Goal: Task Accomplishment & Management: Complete application form

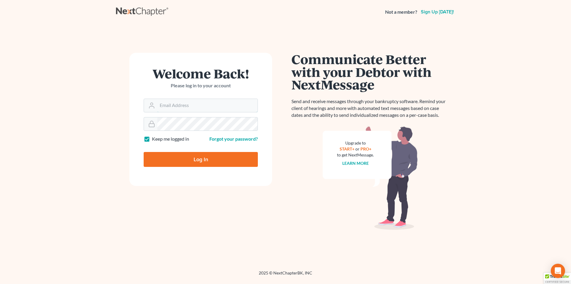
type input "chris@chrisfitzgeraldlaw.com"
click at [202, 159] on input "Log In" at bounding box center [201, 159] width 114 height 15
type input "Thinking..."
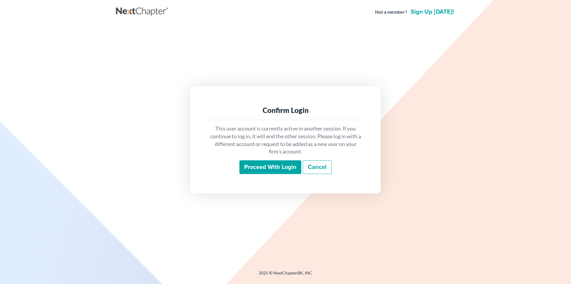
click at [283, 164] on input "Proceed with login" at bounding box center [271, 167] width 62 height 14
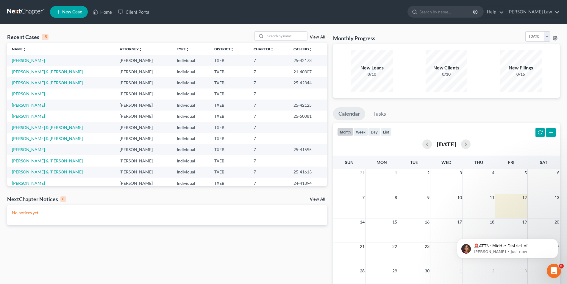
click at [24, 95] on link "[PERSON_NAME]" at bounding box center [28, 93] width 33 height 5
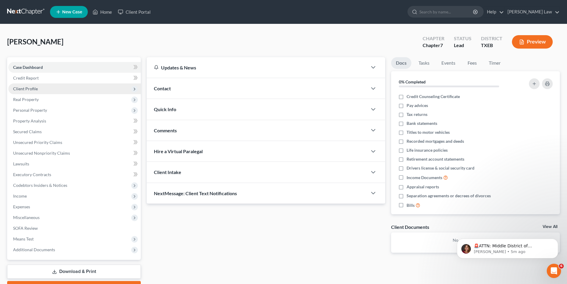
click at [20, 87] on span "Client Profile" at bounding box center [25, 88] width 25 height 5
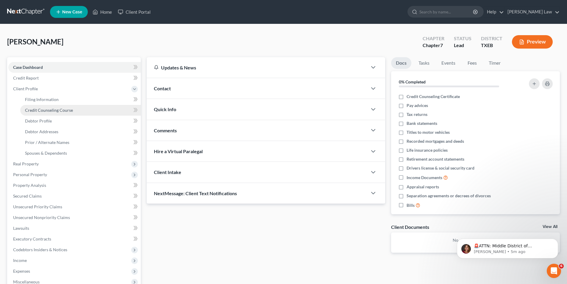
click at [32, 109] on span "Credit Counseling Course" at bounding box center [49, 109] width 48 height 5
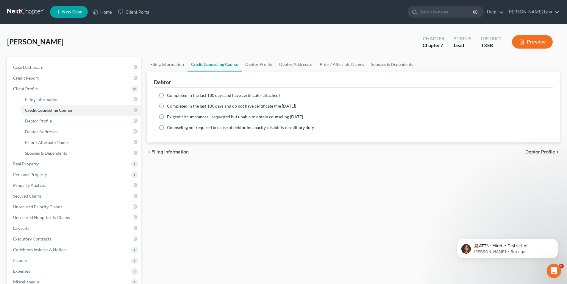
click at [167, 96] on label "Completed in the last 180 days and have certificate (attached)" at bounding box center [223, 95] width 113 height 6
click at [169, 96] on input "Completed in the last 180 days and have certificate (attached)" at bounding box center [171, 94] width 4 height 4
radio input "true"
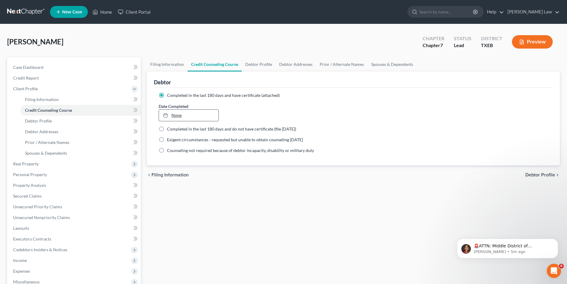
click at [182, 113] on link "None" at bounding box center [188, 115] width 59 height 11
type input "9/12/2025"
click at [54, 118] on link "Debtor Profile" at bounding box center [80, 120] width 121 height 11
select select "0"
select select "2"
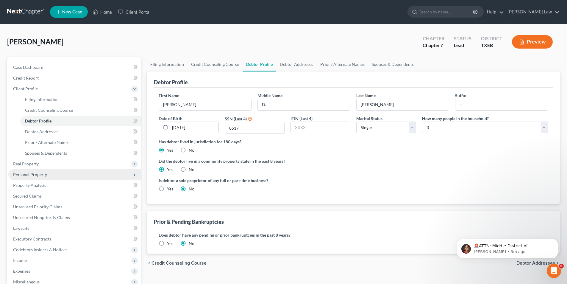
click at [31, 178] on span "Personal Property" at bounding box center [74, 174] width 132 height 11
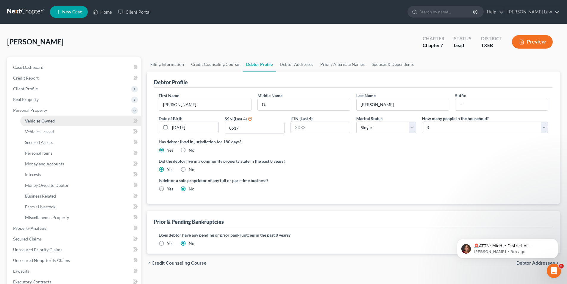
click at [43, 121] on span "Vehicles Owned" at bounding box center [40, 120] width 30 height 5
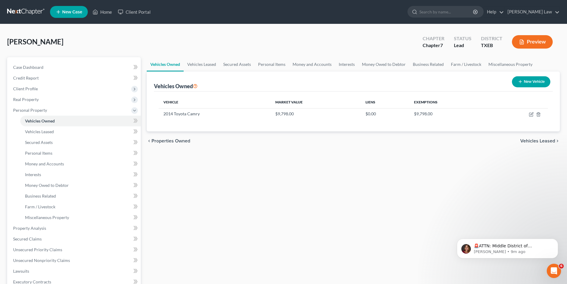
click at [526, 79] on button "New Vehicle" at bounding box center [531, 81] width 38 height 11
select select "0"
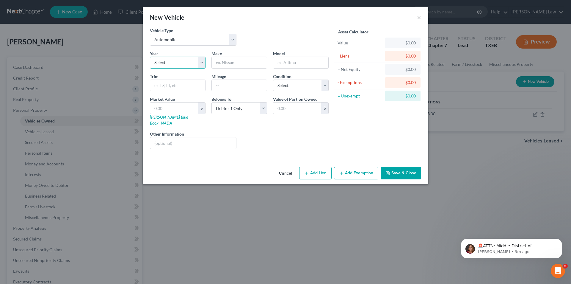
click at [163, 60] on select "Select 2026 2025 2024 2023 2022 2021 2020 2019 2018 2017 2016 2015 2014 2013 20…" at bounding box center [178, 63] width 56 height 12
select select "19"
click at [150, 57] on select "Select 2026 2025 2024 2023 2022 2021 2020 2019 2018 2017 2016 2015 2014 2013 20…" at bounding box center [178, 63] width 56 height 12
click at [231, 65] on input "text" at bounding box center [239, 62] width 55 height 11
type input "Ford"
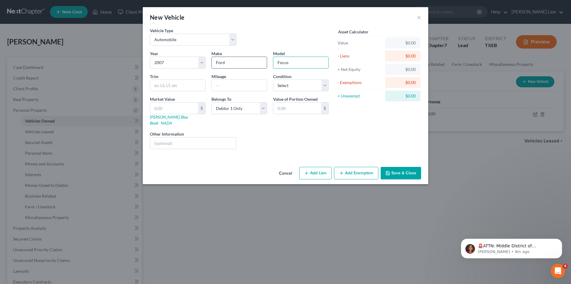
type input "Focus"
type input "4"
type input "70000"
click at [298, 83] on select "Select Excellent Very Good Good Fair Poor" at bounding box center [301, 85] width 56 height 12
select select "4"
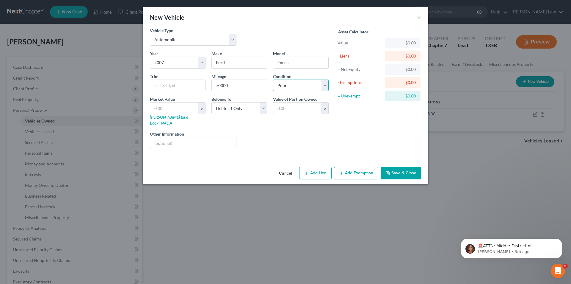
click at [273, 79] on select "Select Excellent Very Good Good Fair Poor" at bounding box center [301, 85] width 56 height 12
click at [166, 108] on input "text" at bounding box center [174, 107] width 48 height 11
click at [164, 106] on input "text" at bounding box center [174, 107] width 48 height 11
type input "1"
type input "1.00"
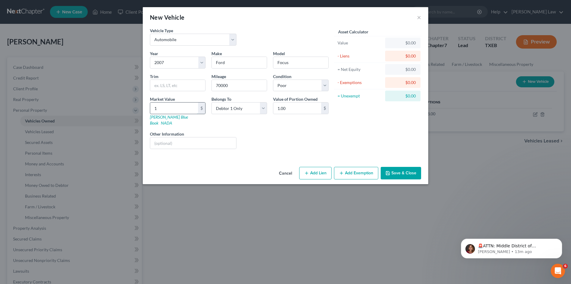
type input "18"
type input "18.00"
type input "181"
type input "181.00"
type input "1818"
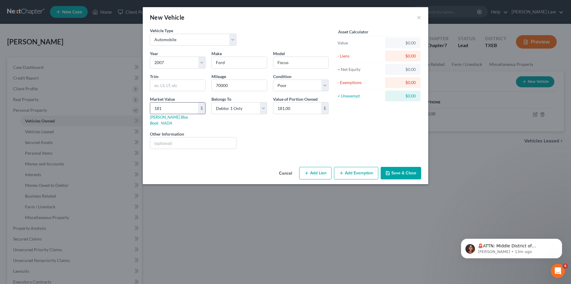
type input "1,818.00"
click at [216, 220] on div "New Vehicle × Vehicle Type Select Automobile Truck Trailer Watercraft Aircraft …" at bounding box center [285, 142] width 571 height 284
click at [347, 168] on button "Add Exemption" at bounding box center [356, 173] width 44 height 12
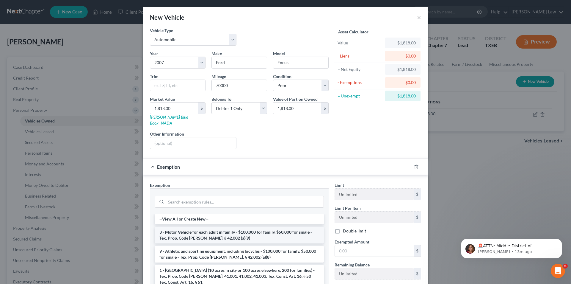
click at [203, 229] on li "3 - Motor Vehicle for each adult in family - $100,000 for family, $50,000 for s…" at bounding box center [239, 234] width 169 height 17
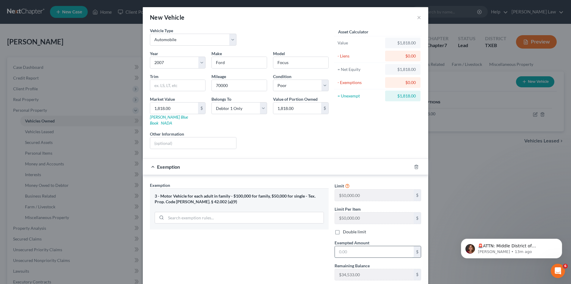
click at [343, 246] on input "text" at bounding box center [374, 251] width 79 height 11
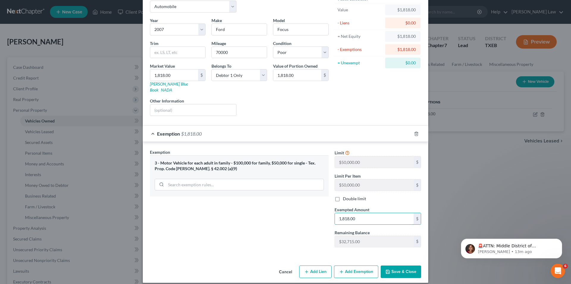
type input "1,818.00"
click at [409, 271] on button "Save & Close" at bounding box center [401, 271] width 40 height 12
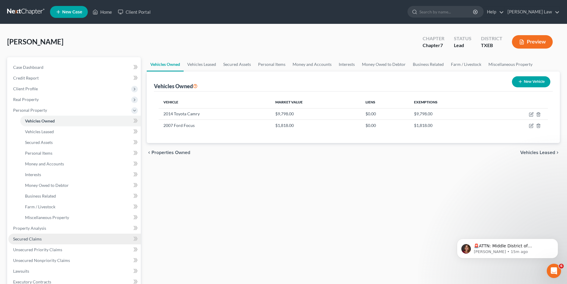
click at [31, 242] on link "Secured Claims" at bounding box center [74, 238] width 132 height 11
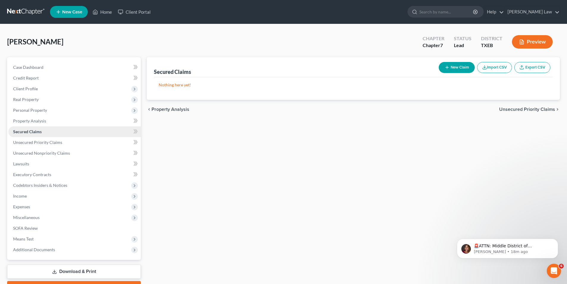
click at [34, 128] on link "Secured Claims" at bounding box center [74, 131] width 132 height 11
click at [449, 71] on button "New Claim" at bounding box center [457, 67] width 36 height 11
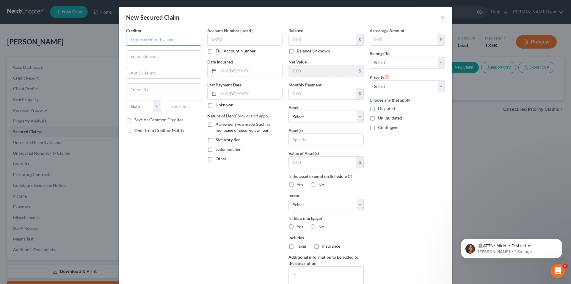
click at [156, 41] on input "text" at bounding box center [163, 40] width 75 height 12
click at [316, 209] on select "Select Surrender Redeem Reaffirm Avoid Other" at bounding box center [326, 204] width 75 height 12
click at [451, 146] on div "New Secured Claim × Creditor * State AL AK AR AZ CA CO CT DE DC FL GA GU HI ID …" at bounding box center [285, 142] width 571 height 284
click at [315, 221] on label "Is this a mortgage?" at bounding box center [326, 218] width 75 height 6
click at [319, 225] on label "No" at bounding box center [322, 226] width 6 height 6
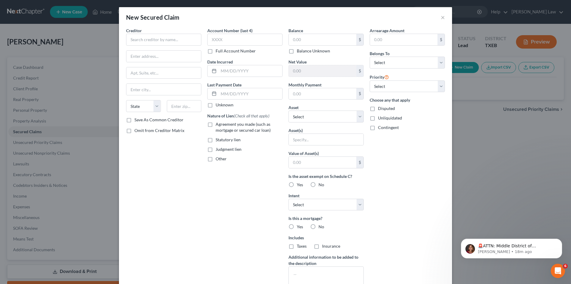
click at [321, 225] on input "No" at bounding box center [323, 225] width 4 height 4
radio input "true"
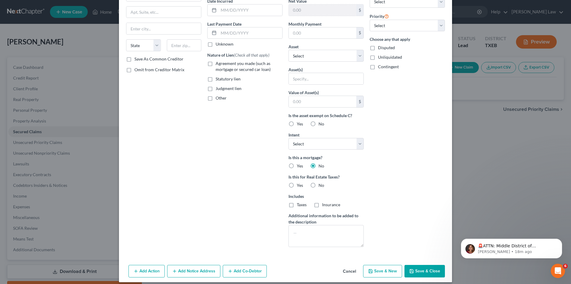
scroll to position [66, 0]
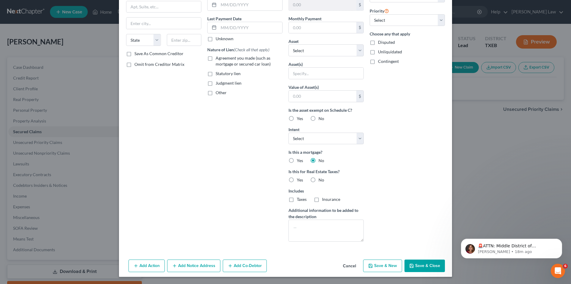
click at [319, 182] on label "No" at bounding box center [322, 180] width 6 height 6
click at [321, 181] on input "No" at bounding box center [323, 179] width 4 height 4
radio input "true"
click at [155, 171] on div "Creditor * State AL AK AR AZ CA CO CT DE DC FL GA GU HI ID IL IN IA KS KY LA ME…" at bounding box center [163, 103] width 81 height 285
click at [216, 94] on label "Other" at bounding box center [221, 93] width 11 height 6
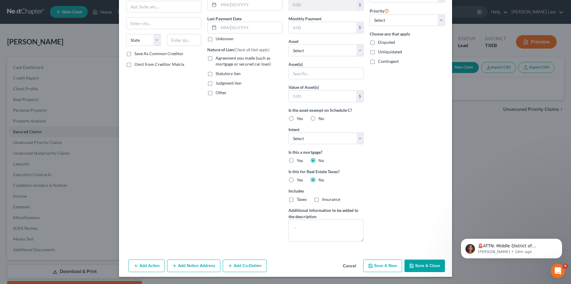
click at [218, 93] on input "Other" at bounding box center [220, 92] width 4 height 4
checkbox input "true"
click at [221, 106] on input "text" at bounding box center [245, 106] width 75 height 11
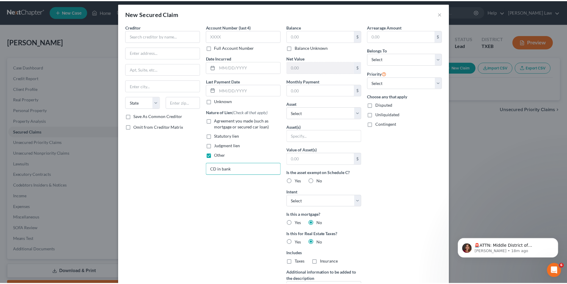
scroll to position [0, 0]
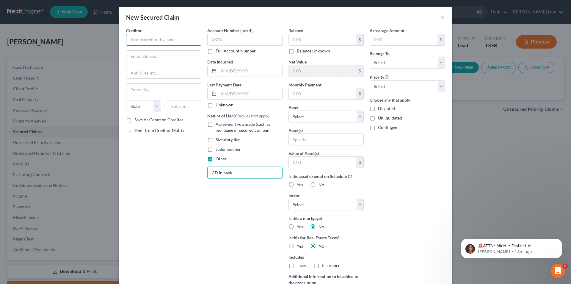
type input "CD in bank"
click at [166, 38] on input "text" at bounding box center [163, 40] width 75 height 12
type input "f"
type input "First Federal Community Bank"
click at [157, 59] on input "text" at bounding box center [163, 56] width 75 height 11
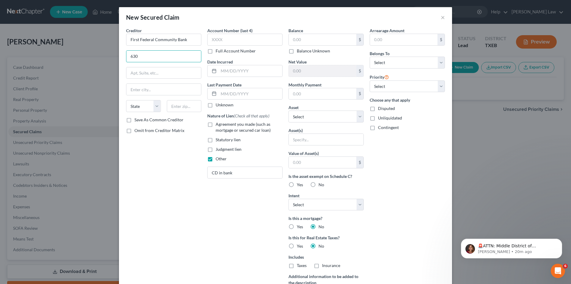
type input "630 Clarksville Street"
click at [150, 89] on input "text" at bounding box center [163, 89] width 75 height 11
type input "[GEOGRAPHIC_DATA]"
select select "45"
type input "4"
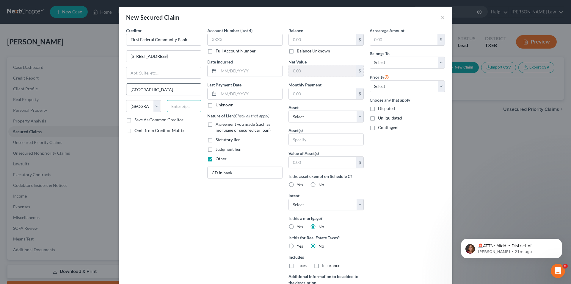
type input "4"
type input "75460"
click at [136, 121] on label "Save As Common Creditor" at bounding box center [159, 120] width 49 height 6
click at [137, 121] on input "Save As Common Creditor" at bounding box center [139, 119] width 4 height 4
checkbox input "true"
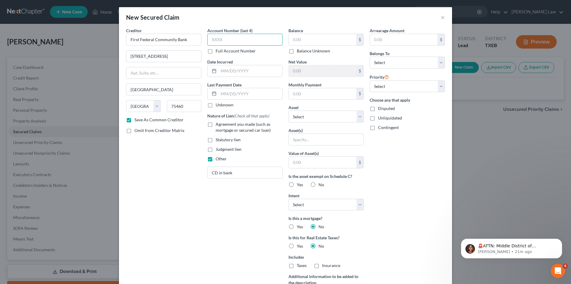
click at [230, 42] on input "text" at bounding box center [244, 40] width 75 height 12
type input "3025"
click at [227, 72] on input "text" at bounding box center [251, 70] width 64 height 11
type input "06/14/2018"
click at [232, 97] on input "text" at bounding box center [251, 93] width 64 height 11
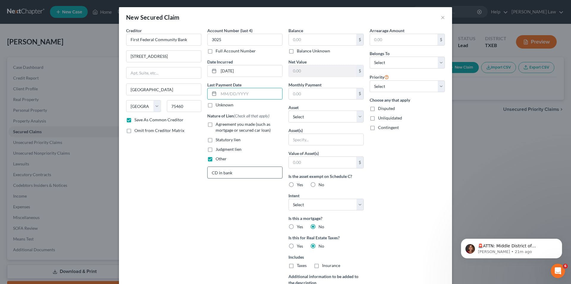
click at [240, 168] on input "CD in bank" at bounding box center [245, 172] width 75 height 11
type input "CD in bank secured by funds"
click at [315, 44] on input "text" at bounding box center [323, 39] width 68 height 11
type input "7,109.88"
click at [299, 92] on input "text" at bounding box center [323, 93] width 68 height 11
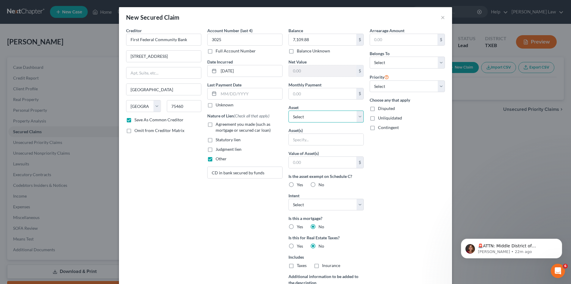
click at [303, 118] on select "Select Other Multiple Assets 530 14th Street - $118820.0 Jewelry - 1 pair earri…" at bounding box center [326, 116] width 75 height 12
select select "10"
click at [289, 110] on select "Select Other Multiple Assets 530 14th Street - $118820.0 Jewelry - 1 pair earri…" at bounding box center [326, 116] width 75 height 12
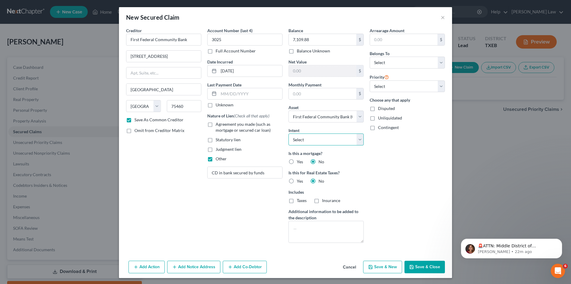
click at [315, 138] on select "Select Surrender Redeem Reaffirm Avoid Other" at bounding box center [326, 139] width 75 height 12
click at [236, 210] on div "Account Number (last 4) 3025 Full Account Number Date Incurred 06/14/2018 Last …" at bounding box center [244, 137] width 81 height 220
click at [390, 67] on select "Select Debtor 1 Only Debtor 2 Only Debtor 1 And Debtor 2 Only At Least One Of T…" at bounding box center [407, 63] width 75 height 12
select select "0"
click at [370, 57] on select "Select Debtor 1 Only Debtor 2 Only Debtor 1 And Debtor 2 Only At Least One Of T…" at bounding box center [407, 63] width 75 height 12
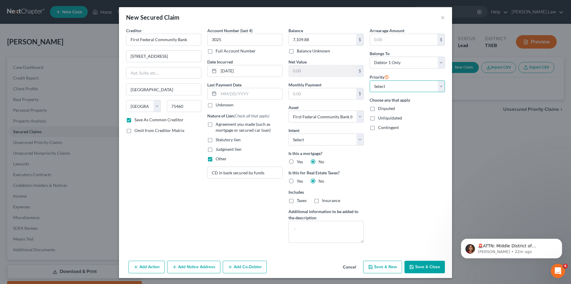
click at [389, 90] on select "Select 1st 2nd 3rd 4th 5th 6th 7th 8th 9th 10th 11th 12th 13th 14th 15th 16th 1…" at bounding box center [407, 86] width 75 height 12
click at [377, 41] on input "text" at bounding box center [404, 39] width 68 height 11
type input "7,109.88"
click at [307, 133] on select "Select Surrender Redeem Reaffirm Avoid Other" at bounding box center [326, 139] width 75 height 12
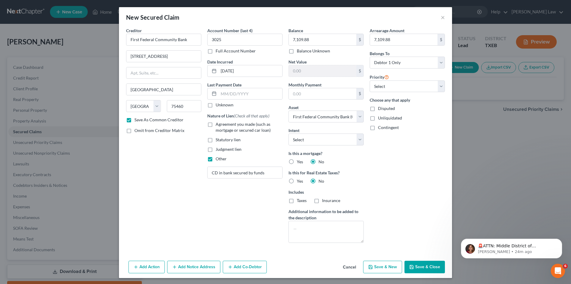
click at [414, 182] on div "Arrearage Amount 7,109.88 $ Belongs To * Select Debtor 1 Only Debtor 2 Only Deb…" at bounding box center [407, 137] width 81 height 220
click at [428, 264] on button "Save & Close" at bounding box center [425, 266] width 40 height 12
checkbox input "false"
select select
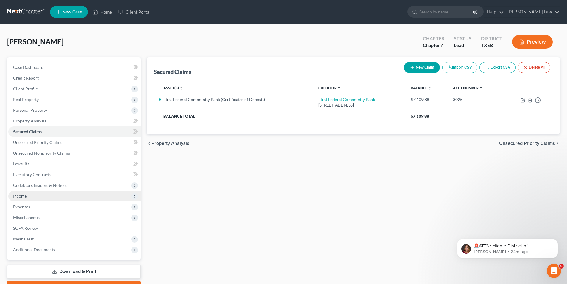
click at [21, 196] on span "Income" at bounding box center [20, 195] width 14 height 5
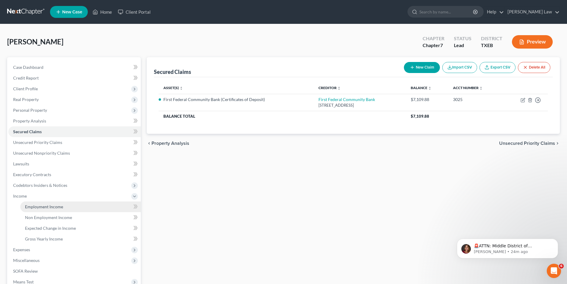
click at [54, 205] on span "Employment Income" at bounding box center [44, 206] width 38 height 5
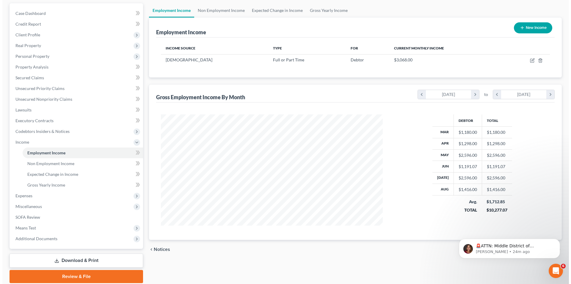
scroll to position [76, 0]
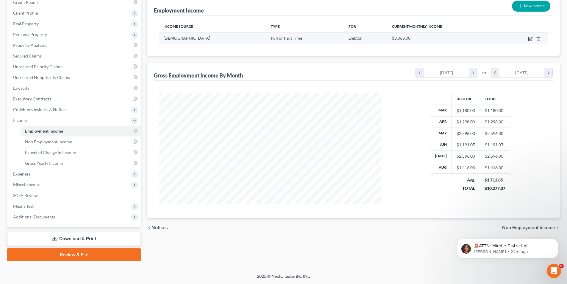
click at [528, 39] on icon "button" at bounding box center [530, 39] width 4 height 4
select select "0"
select select "45"
select select "2"
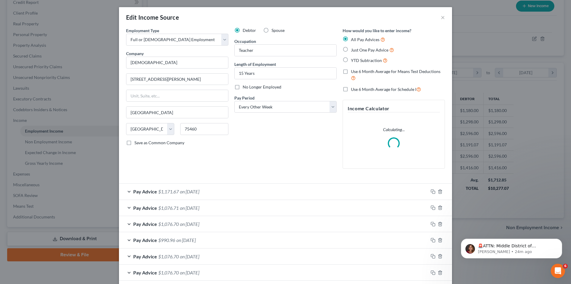
scroll to position [112, 236]
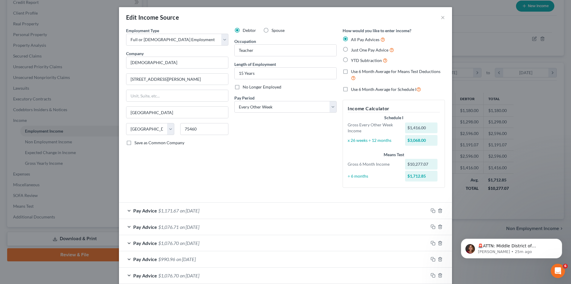
click at [160, 216] on div "Pay Advice $1,171.67 on 08/01/2025" at bounding box center [273, 210] width 309 height 16
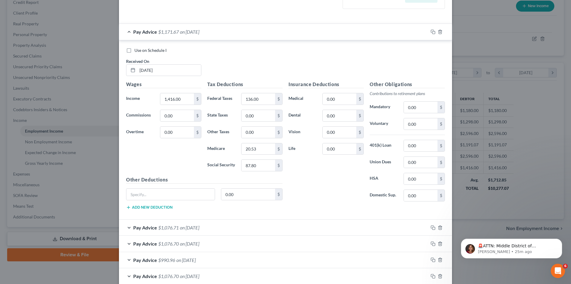
scroll to position [260, 0]
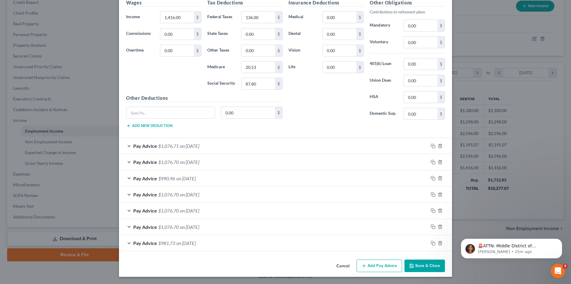
click at [381, 265] on button "Add Pay Advice" at bounding box center [380, 265] width 46 height 12
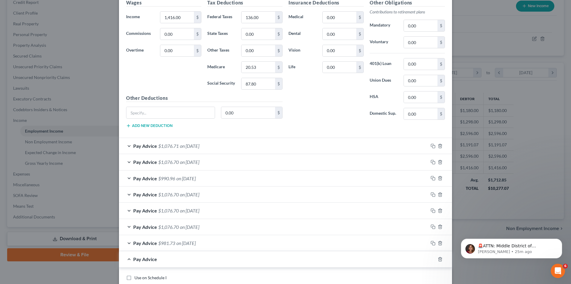
scroll to position [409, 0]
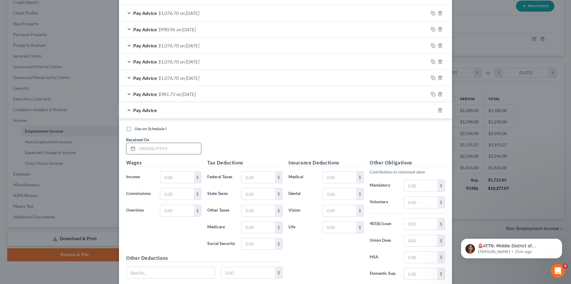
click at [146, 148] on input "text" at bounding box center [169, 148] width 64 height 11
type input "[DATE]"
click at [177, 176] on input "text" at bounding box center [177, 176] width 34 height 11
type input "1,180.00"
click at [265, 178] on input "text" at bounding box center [259, 176] width 34 height 11
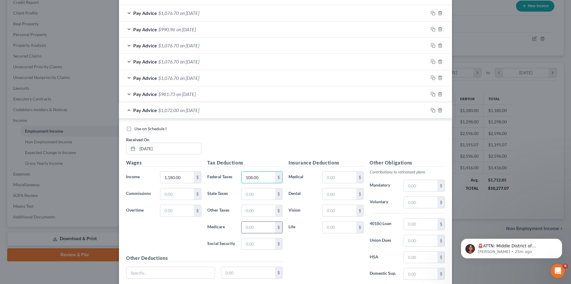
type input "108.00"
click at [253, 224] on input "text" at bounding box center [259, 226] width 34 height 11
type input "17.11"
click at [251, 242] on input "text" at bounding box center [259, 243] width 34 height 11
type input "73.16"
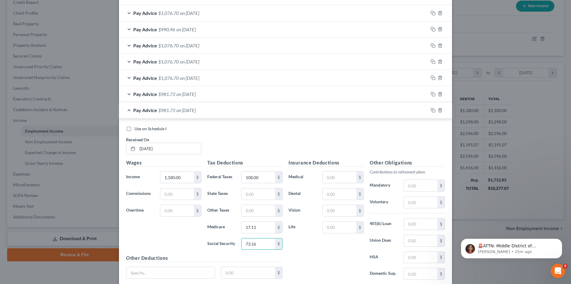
click at [325, 240] on div "Insurance Deductions Medical $ Dental $ Vision $ Life $" at bounding box center [326, 221] width 81 height 125
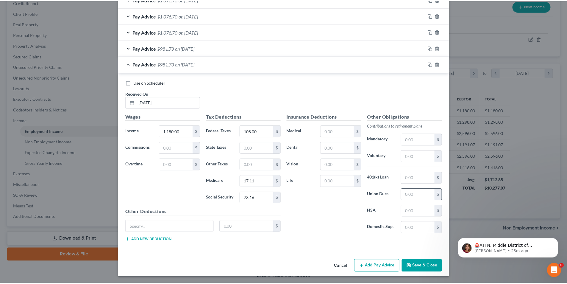
scroll to position [455, 0]
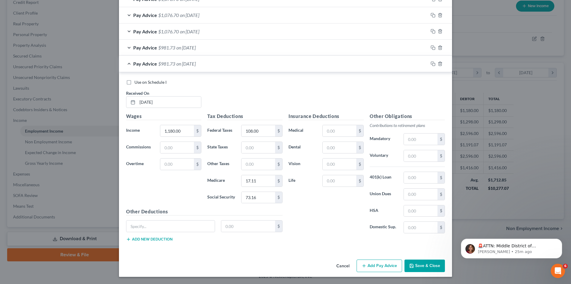
click at [432, 263] on button "Save & Close" at bounding box center [425, 265] width 40 height 12
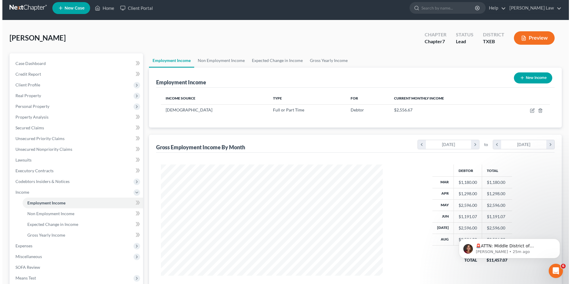
scroll to position [0, 0]
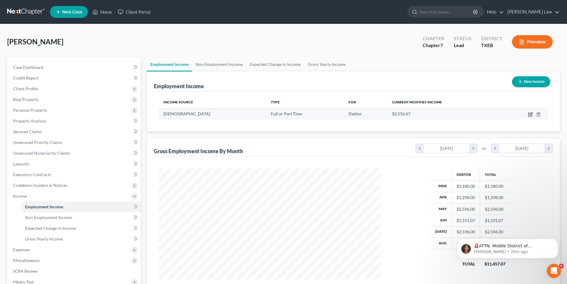
click at [531, 114] on icon "button" at bounding box center [530, 114] width 5 height 5
select select "0"
select select "45"
select select "2"
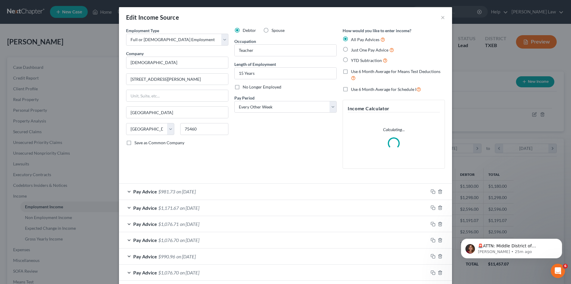
scroll to position [112, 236]
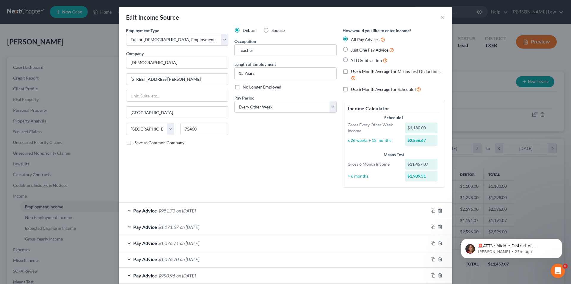
click at [172, 228] on span "$1,171.67" at bounding box center [168, 227] width 21 height 6
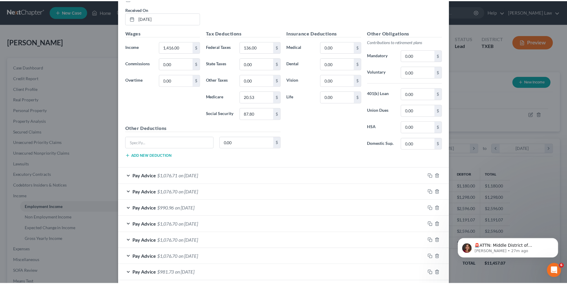
scroll to position [276, 0]
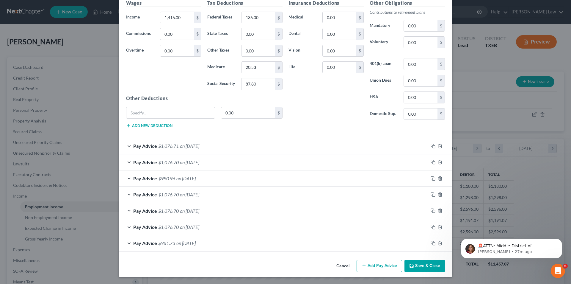
click at [422, 270] on button "Save & Close" at bounding box center [425, 265] width 40 height 12
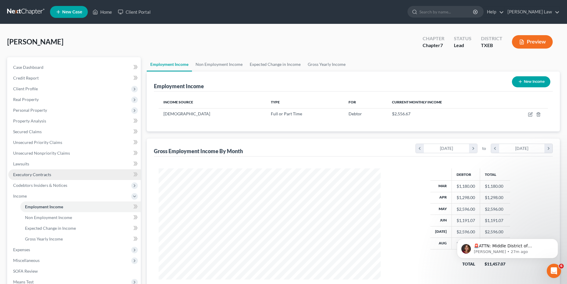
scroll to position [76, 0]
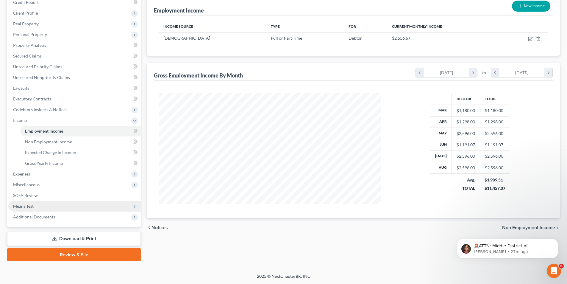
click at [36, 205] on span "Means Test" at bounding box center [74, 206] width 132 height 11
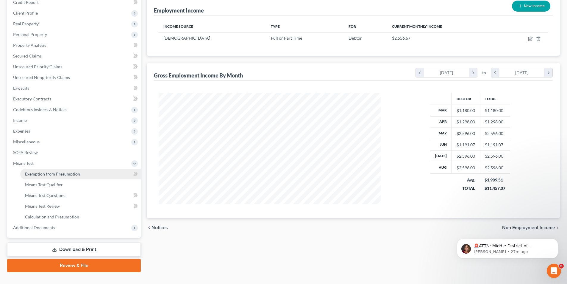
click at [69, 173] on span "Exemption from Presumption" at bounding box center [52, 173] width 55 height 5
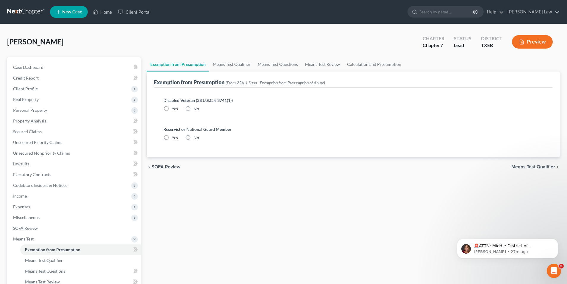
click at [193, 108] on label "No" at bounding box center [196, 109] width 6 height 6
click at [196, 108] on input "No" at bounding box center [198, 108] width 4 height 4
radio input "true"
click at [193, 138] on label "No" at bounding box center [196, 138] width 6 height 6
click at [196, 138] on input "No" at bounding box center [198, 137] width 4 height 4
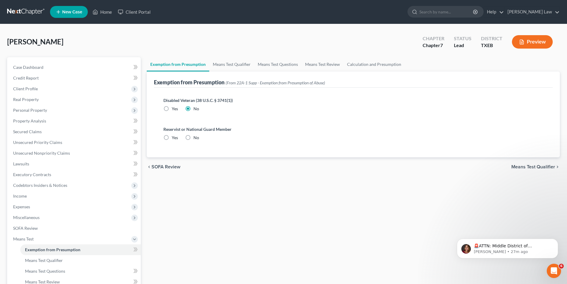
radio input "true"
click at [227, 63] on link "Means Test Qualifier" at bounding box center [231, 64] width 45 height 14
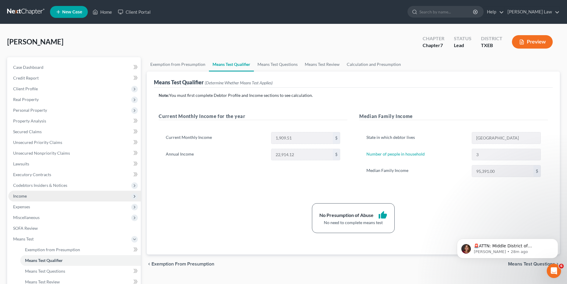
click at [26, 197] on span "Income" at bounding box center [20, 195] width 14 height 5
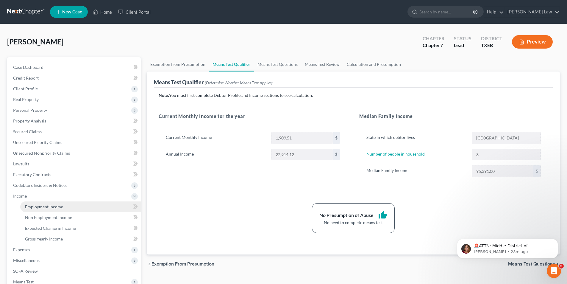
click at [54, 209] on span "Employment Income" at bounding box center [44, 206] width 38 height 5
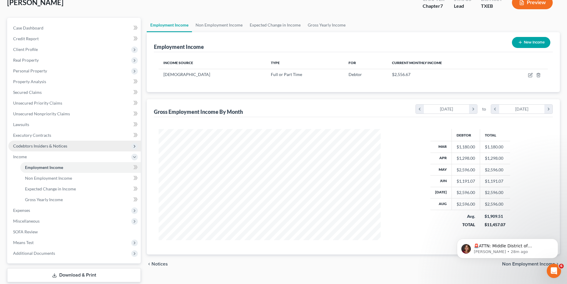
scroll to position [76, 0]
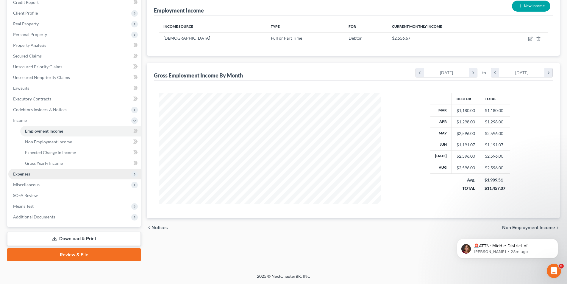
click at [21, 170] on span "Expenses" at bounding box center [74, 173] width 132 height 11
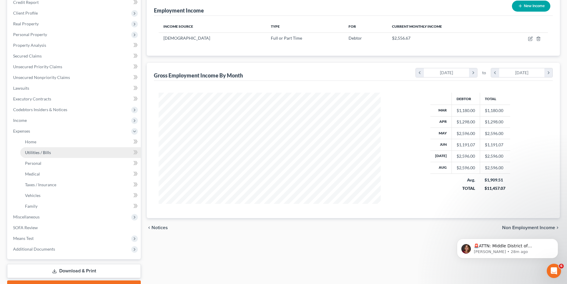
click at [42, 147] on link "Utilities / Bills" at bounding box center [80, 152] width 121 height 11
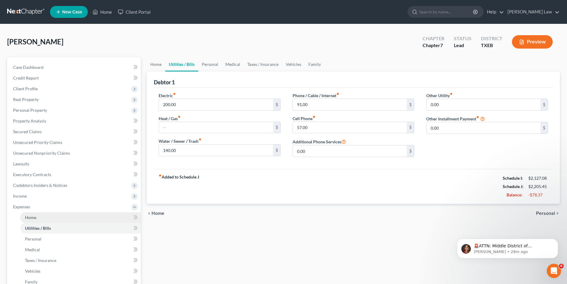
click at [41, 214] on link "Home" at bounding box center [80, 217] width 121 height 11
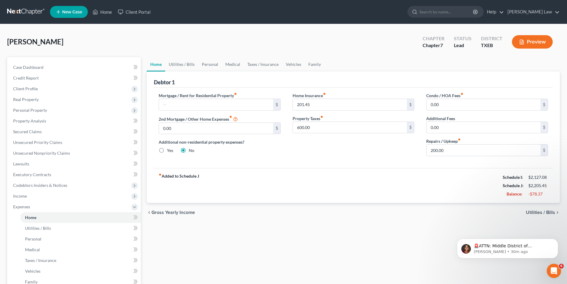
click at [151, 65] on link "Home" at bounding box center [156, 64] width 18 height 14
click at [188, 65] on link "Utilities / Bills" at bounding box center [181, 64] width 33 height 14
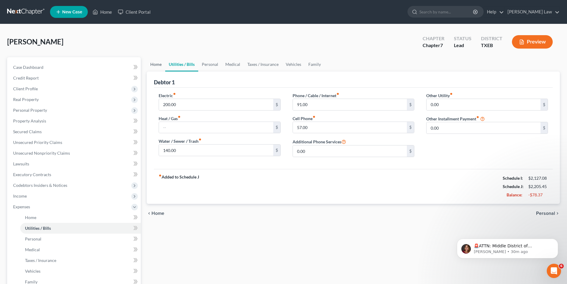
click at [159, 64] on link "Home" at bounding box center [156, 64] width 18 height 14
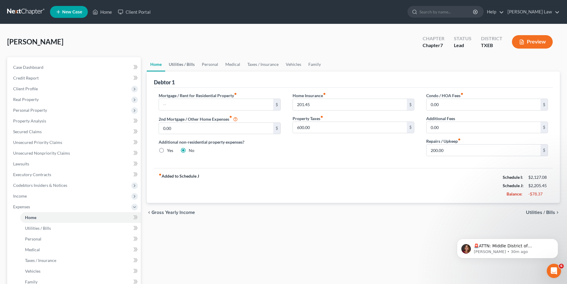
click at [182, 64] on link "Utilities / Bills" at bounding box center [181, 64] width 33 height 14
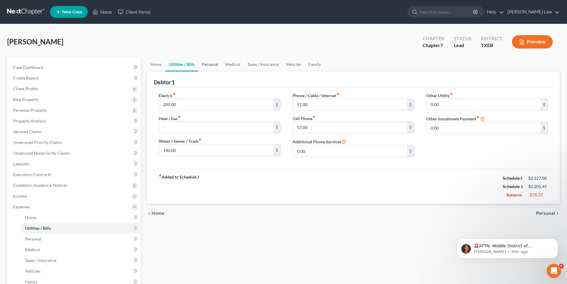
click at [206, 67] on link "Personal" at bounding box center [210, 64] width 24 height 14
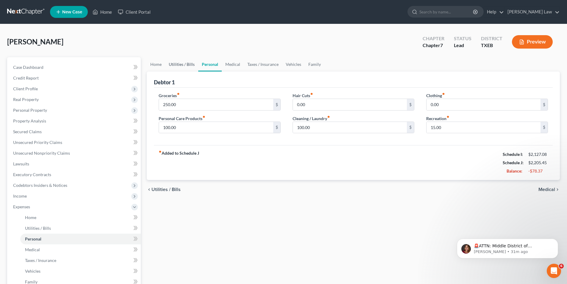
click at [179, 64] on link "Utilities / Bills" at bounding box center [181, 64] width 33 height 14
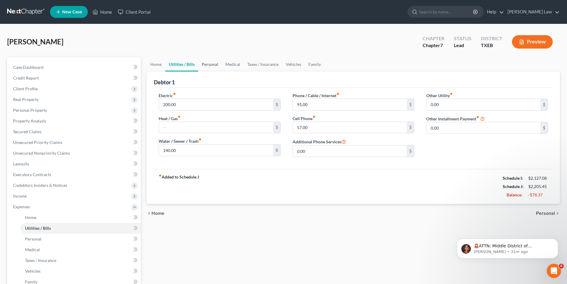
click at [208, 67] on link "Personal" at bounding box center [210, 64] width 24 height 14
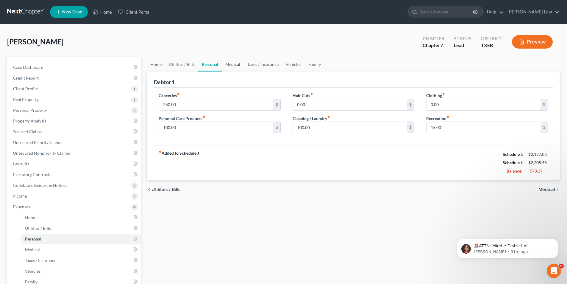
click at [231, 66] on link "Medical" at bounding box center [233, 64] width 22 height 14
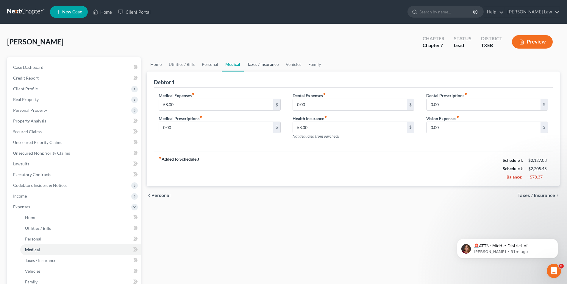
click at [259, 66] on link "Taxes / Insurance" at bounding box center [263, 64] width 38 height 14
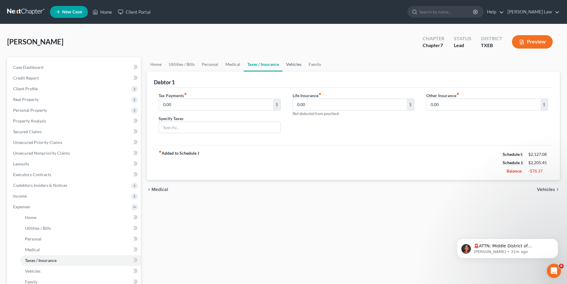
click at [289, 64] on link "Vehicles" at bounding box center [293, 64] width 23 height 14
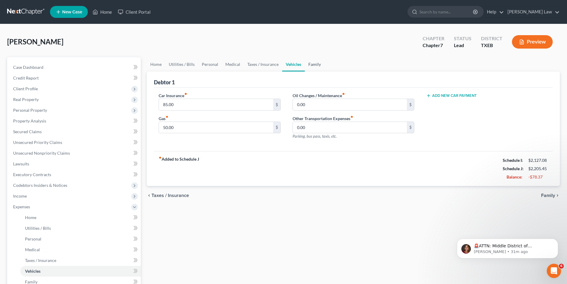
click at [308, 67] on link "Family" at bounding box center [315, 64] width 20 height 14
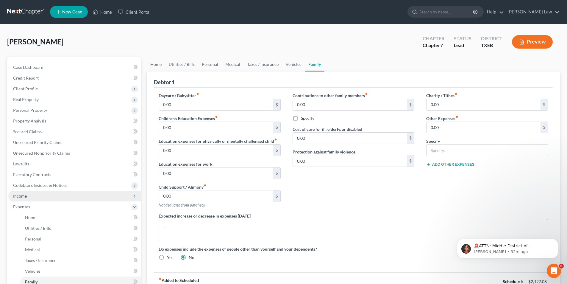
click at [25, 194] on span "Income" at bounding box center [20, 195] width 14 height 5
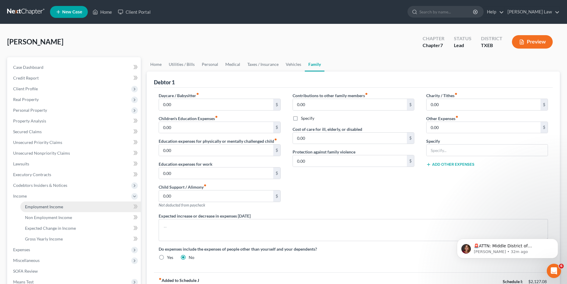
click at [46, 205] on span "Employment Income" at bounding box center [44, 206] width 38 height 5
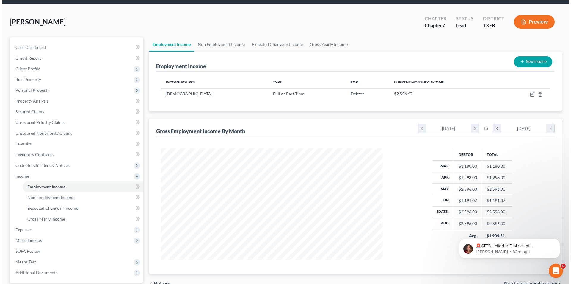
scroll to position [16, 0]
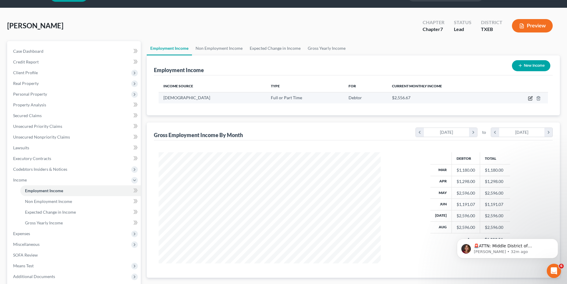
click at [529, 99] on icon "button" at bounding box center [530, 98] width 5 height 5
select select "0"
select select "45"
select select "2"
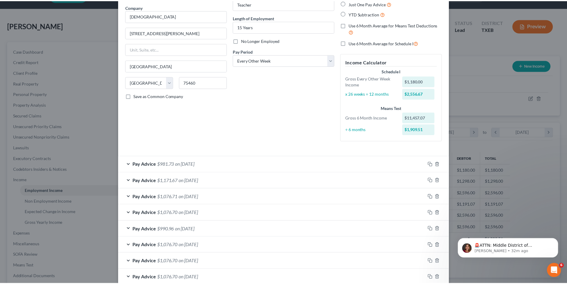
scroll to position [97, 0]
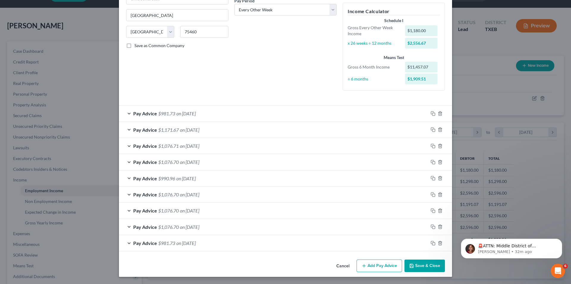
click at [345, 265] on button "Cancel" at bounding box center [343, 266] width 23 height 12
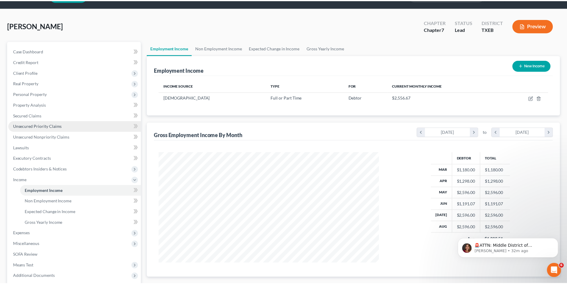
scroll to position [297457, 297334]
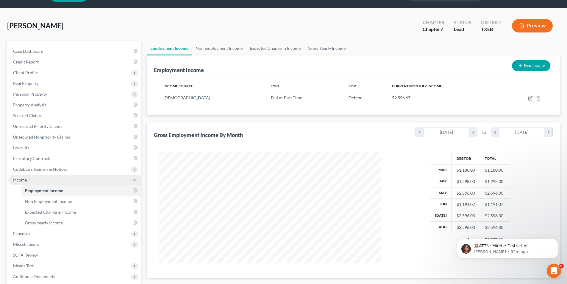
click at [32, 180] on span "Income" at bounding box center [74, 179] width 132 height 11
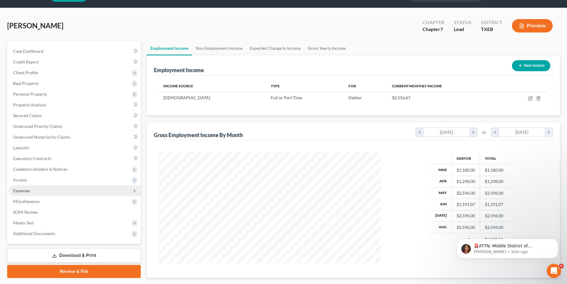
click at [31, 193] on span "Expenses" at bounding box center [74, 190] width 132 height 11
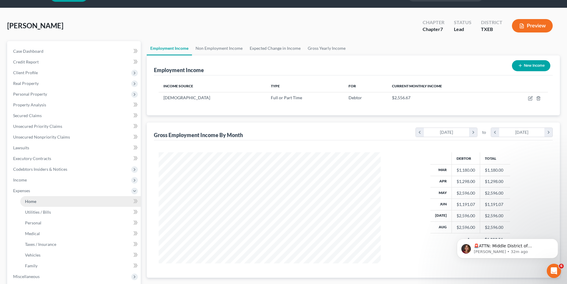
click at [48, 204] on link "Home" at bounding box center [80, 201] width 121 height 11
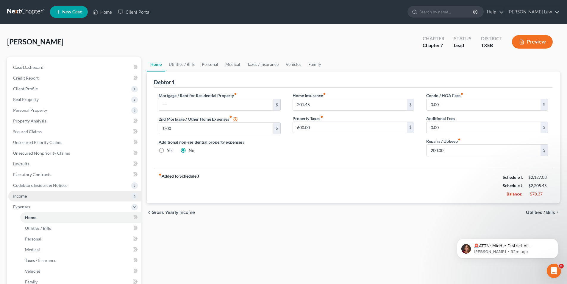
click at [16, 195] on span "Income" at bounding box center [20, 195] width 14 height 5
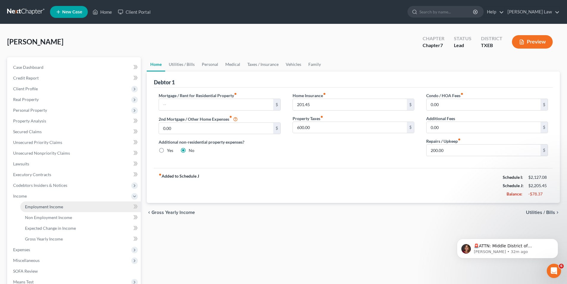
click at [42, 207] on span "Employment Income" at bounding box center [44, 206] width 38 height 5
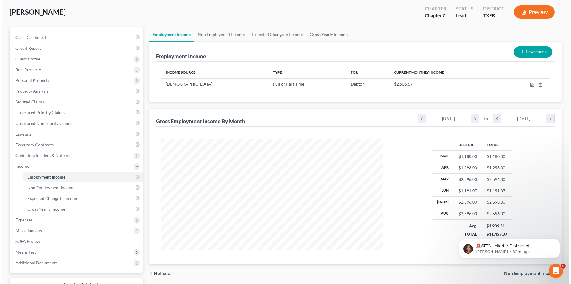
scroll to position [76, 0]
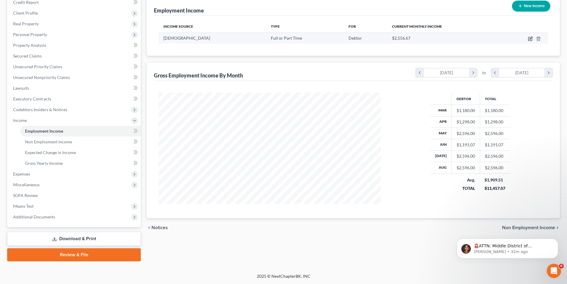
click at [529, 38] on icon "button" at bounding box center [530, 38] width 5 height 5
select select "0"
select select "45"
select select "2"
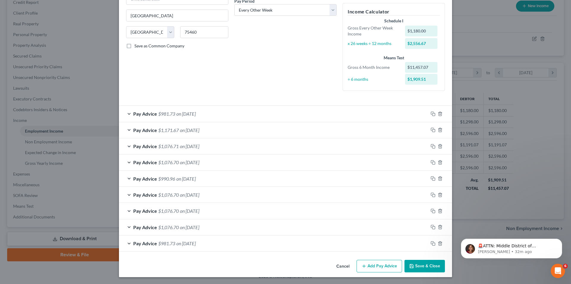
scroll to position [97, 0]
click at [183, 212] on span "on [DATE]" at bounding box center [189, 210] width 19 height 6
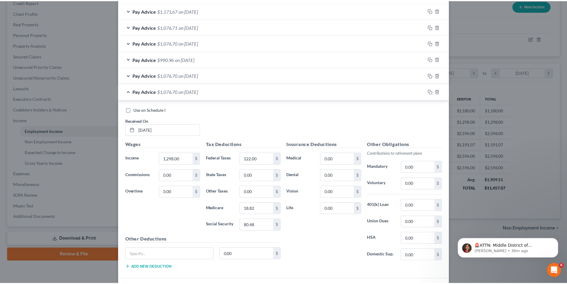
scroll to position [276, 0]
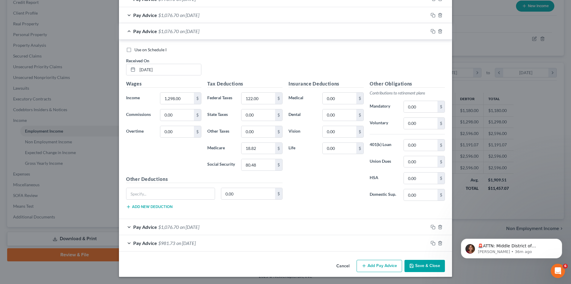
click at [420, 263] on button "Save & Close" at bounding box center [425, 265] width 40 height 12
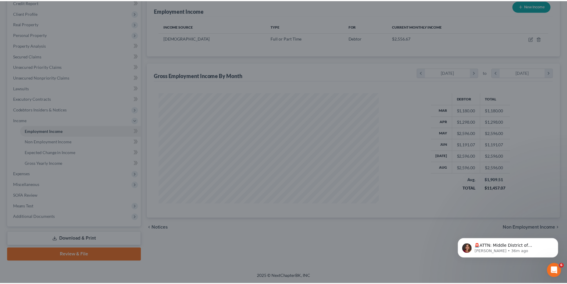
scroll to position [297457, 297334]
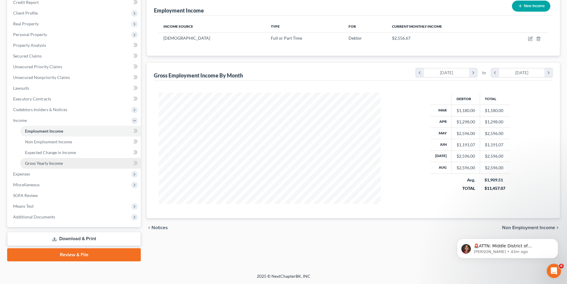
click at [37, 163] on span "Gross Yearly Income" at bounding box center [44, 162] width 38 height 5
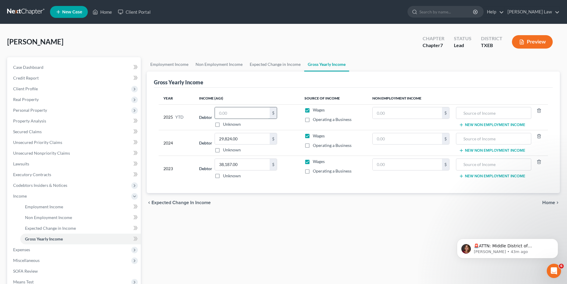
click at [252, 109] on input "text" at bounding box center [242, 112] width 55 height 11
type input "20,978.23"
click at [275, 66] on link "Expected Change in Income" at bounding box center [275, 64] width 58 height 14
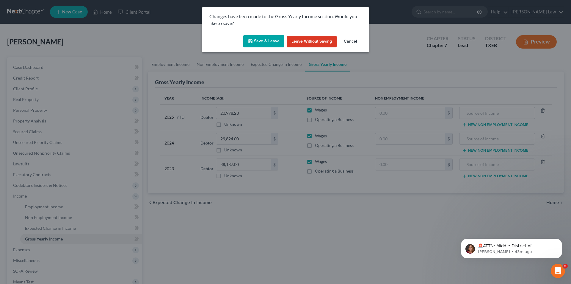
click at [259, 44] on button "Save & Leave" at bounding box center [263, 41] width 41 height 12
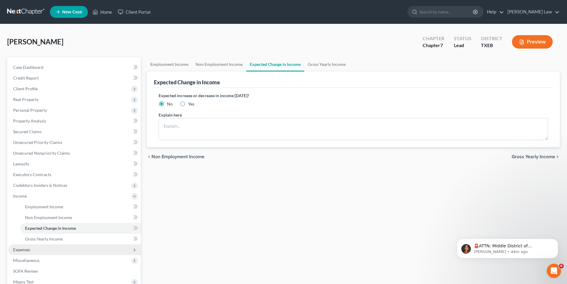
click at [26, 248] on span "Expenses" at bounding box center [21, 249] width 17 height 5
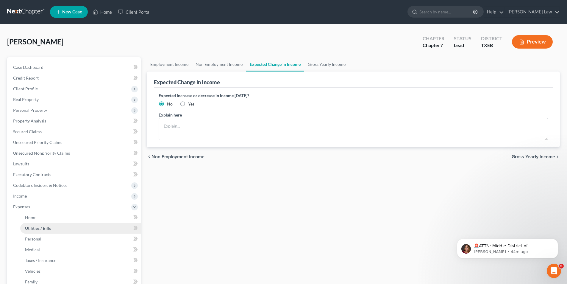
click at [45, 227] on span "Utilities / Bills" at bounding box center [38, 227] width 26 height 5
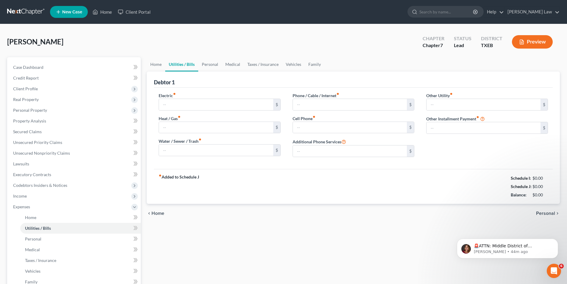
type input "200.00"
type input "140.00"
type input "91.00"
type input "57.00"
type input "0.00"
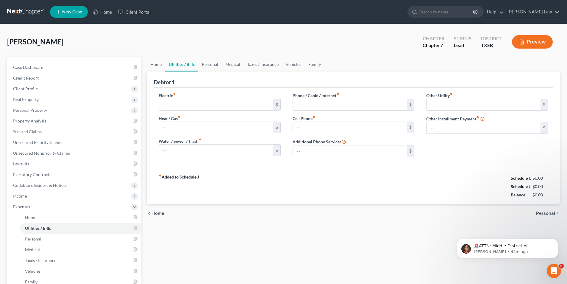
type input "0.00"
click at [152, 61] on link "Home" at bounding box center [156, 64] width 18 height 14
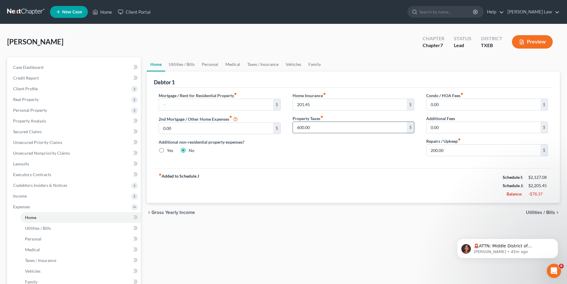
click at [329, 130] on input "600.00" at bounding box center [350, 127] width 114 height 11
click at [334, 156] on div "Home Insurance fiber_manual_record 201.45 $ Property Taxes fiber_manual_record …" at bounding box center [354, 126] width 134 height 68
click at [318, 129] on input "600.00" at bounding box center [350, 127] width 114 height 11
click at [340, 160] on div "Home Insurance fiber_manual_record 201.45 $ Property Taxes fiber_manual_record …" at bounding box center [354, 126] width 134 height 68
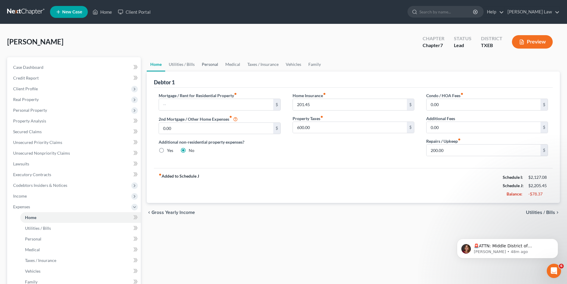
click at [213, 63] on link "Personal" at bounding box center [210, 64] width 24 height 14
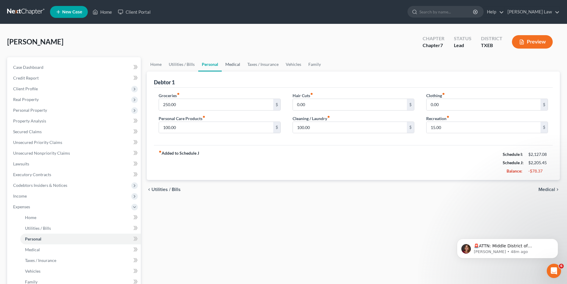
click at [226, 63] on link "Medical" at bounding box center [233, 64] width 22 height 14
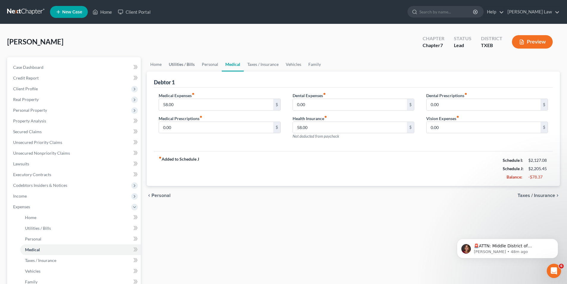
click at [175, 62] on link "Utilities / Bills" at bounding box center [181, 64] width 33 height 14
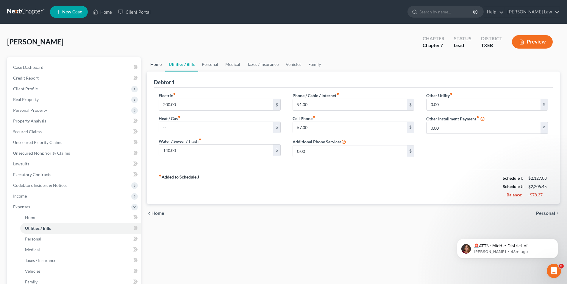
click at [156, 67] on link "Home" at bounding box center [156, 64] width 18 height 14
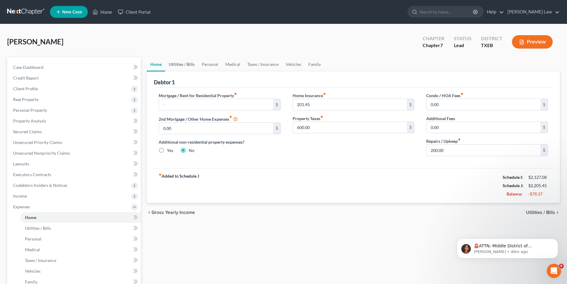
click at [179, 64] on link "Utilities / Bills" at bounding box center [181, 64] width 33 height 14
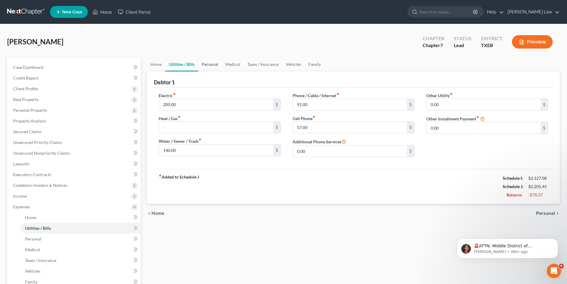
click at [209, 65] on link "Personal" at bounding box center [210, 64] width 24 height 14
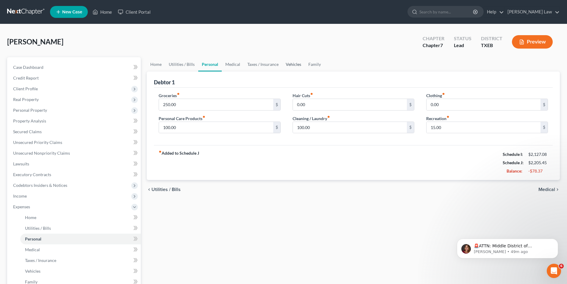
click at [291, 66] on link "Vehicles" at bounding box center [293, 64] width 23 height 14
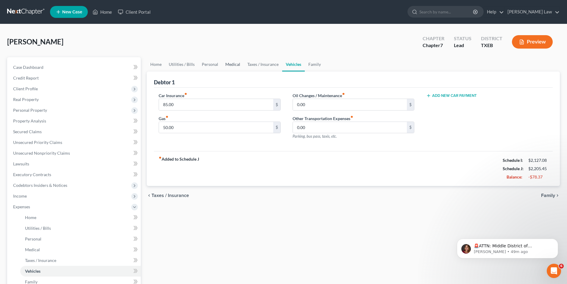
click at [232, 66] on link "Medical" at bounding box center [233, 64] width 22 height 14
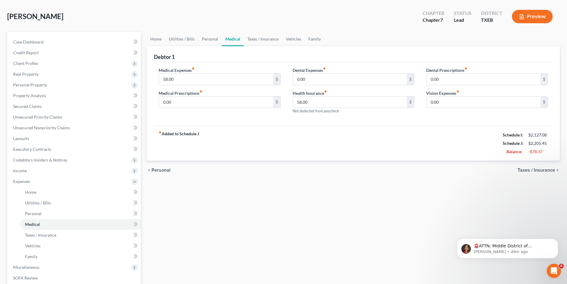
scroll to position [60, 0]
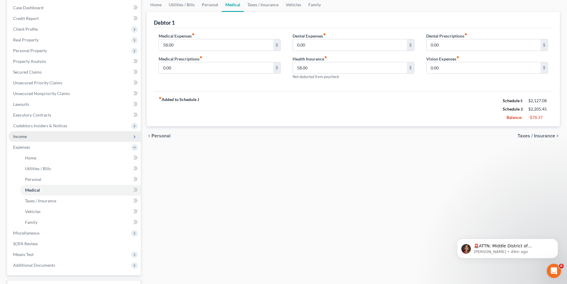
click at [21, 138] on span "Income" at bounding box center [20, 136] width 14 height 5
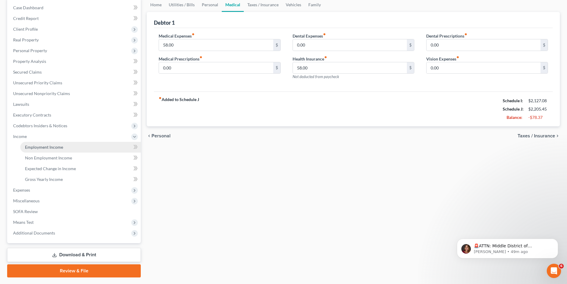
click at [43, 147] on span "Employment Income" at bounding box center [44, 146] width 38 height 5
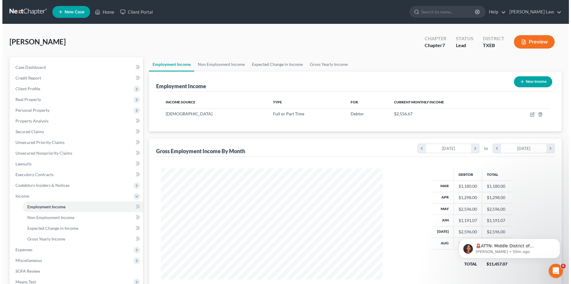
scroll to position [111, 234]
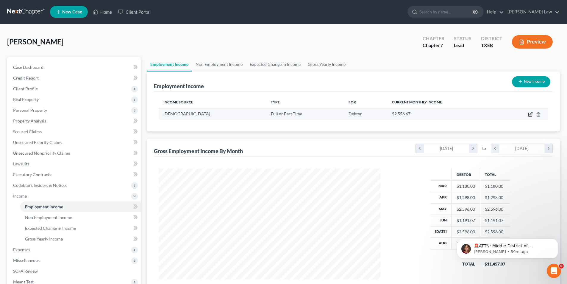
click at [530, 116] on icon "button" at bounding box center [530, 114] width 5 height 5
select select "0"
select select "45"
select select "2"
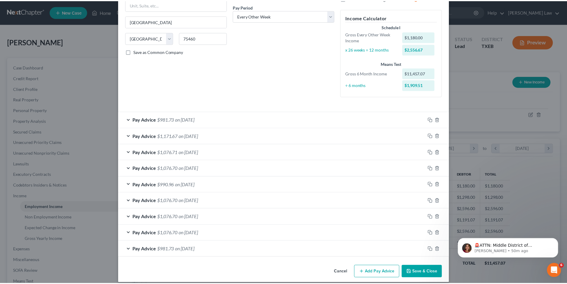
scroll to position [97, 0]
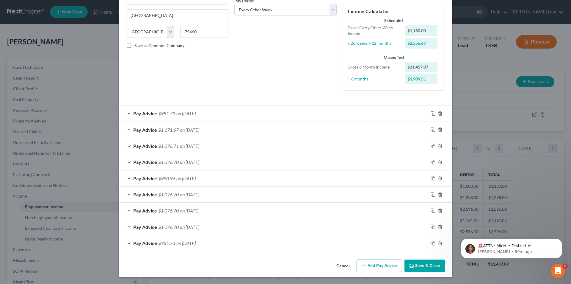
click at [431, 268] on button "Save & Close" at bounding box center [425, 265] width 40 height 12
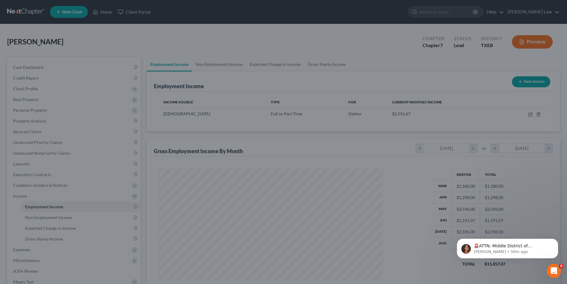
scroll to position [297457, 297334]
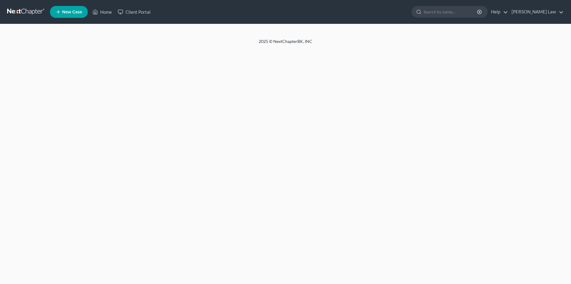
select select "6"
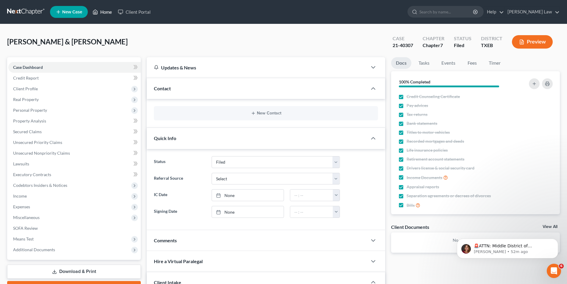
click at [112, 12] on link "Home" at bounding box center [102, 12] width 25 height 11
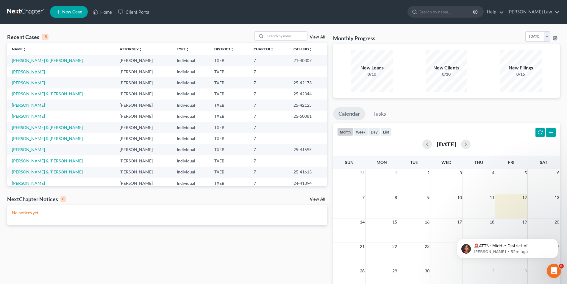
click at [33, 73] on link "[PERSON_NAME]" at bounding box center [28, 71] width 33 height 5
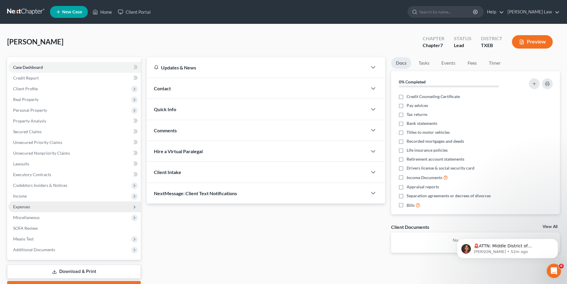
click at [19, 209] on span "Expenses" at bounding box center [74, 206] width 132 height 11
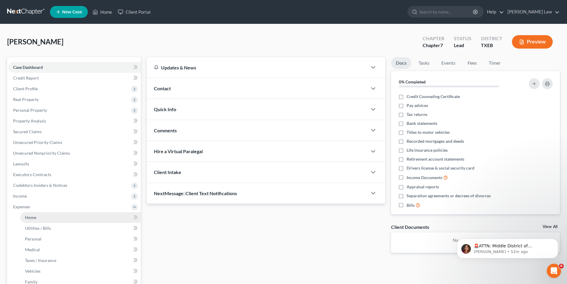
click at [27, 222] on link "Home" at bounding box center [80, 217] width 121 height 11
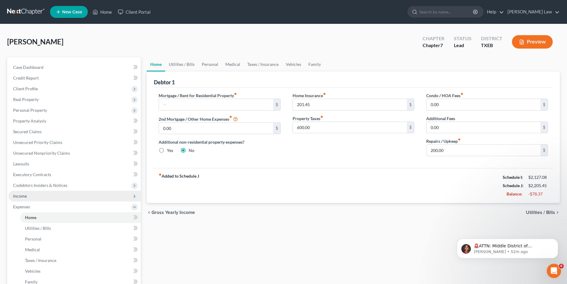
click at [18, 195] on span "Income" at bounding box center [20, 195] width 14 height 5
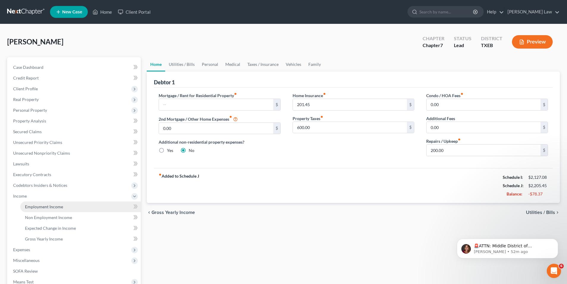
click at [37, 207] on span "Employment Income" at bounding box center [44, 206] width 38 height 5
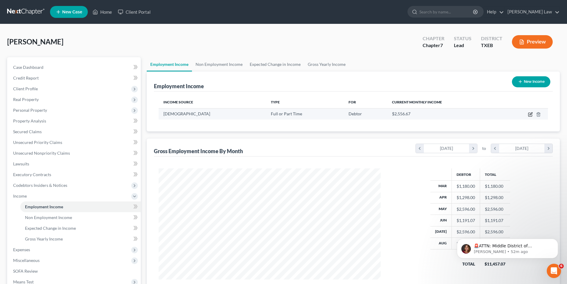
click at [528, 113] on icon "button" at bounding box center [530, 114] width 5 height 5
select select "0"
select select "45"
select select "2"
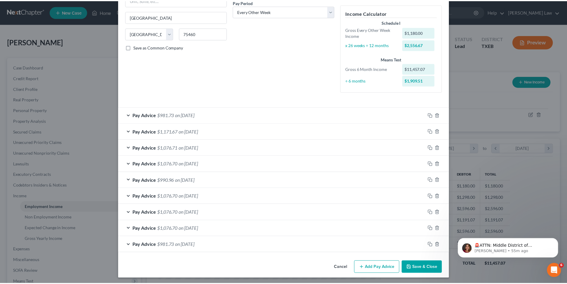
scroll to position [97, 0]
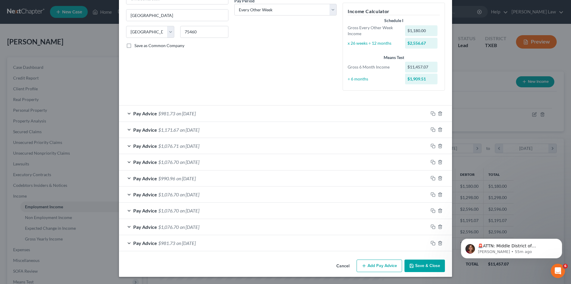
click at [432, 269] on button "Save & Close" at bounding box center [425, 265] width 40 height 12
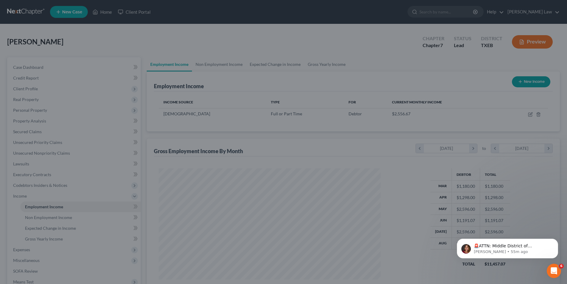
scroll to position [297457, 297334]
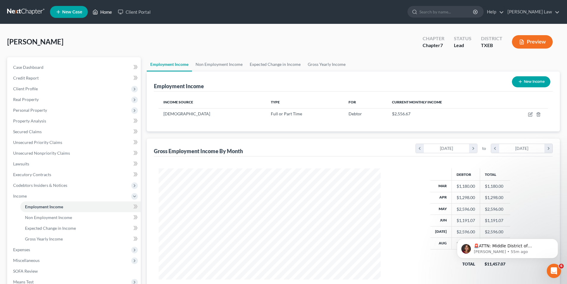
click at [109, 10] on link "Home" at bounding box center [102, 12] width 25 height 11
